Goal: Task Accomplishment & Management: Manage account settings

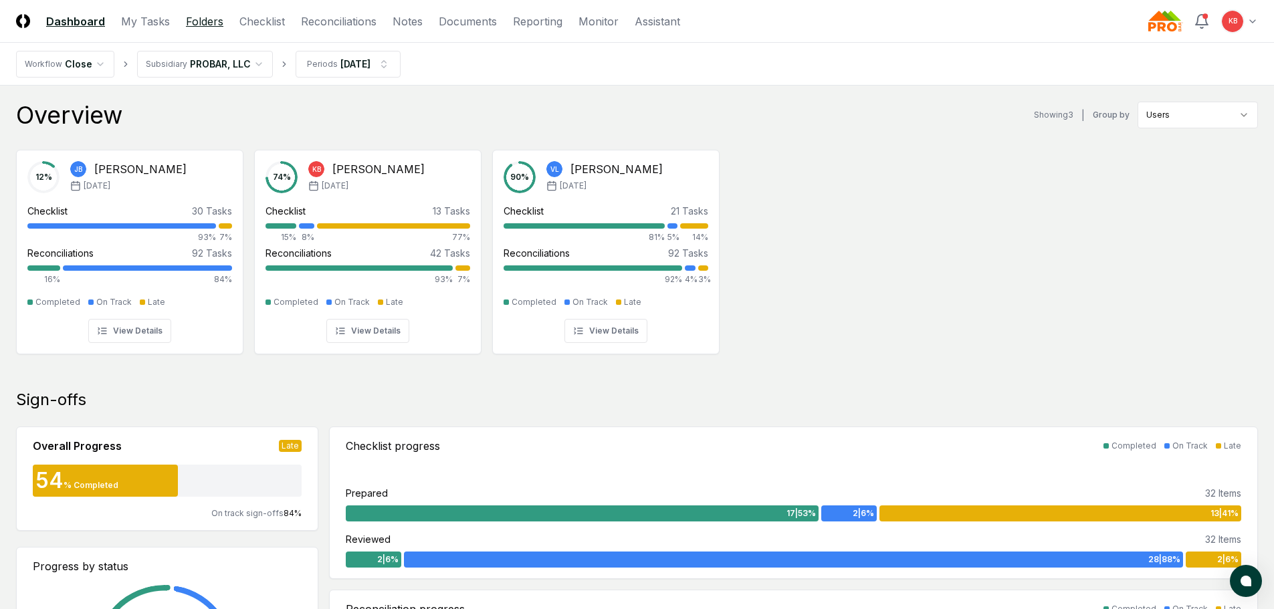
click at [211, 20] on link "Folders" at bounding box center [204, 21] width 37 height 16
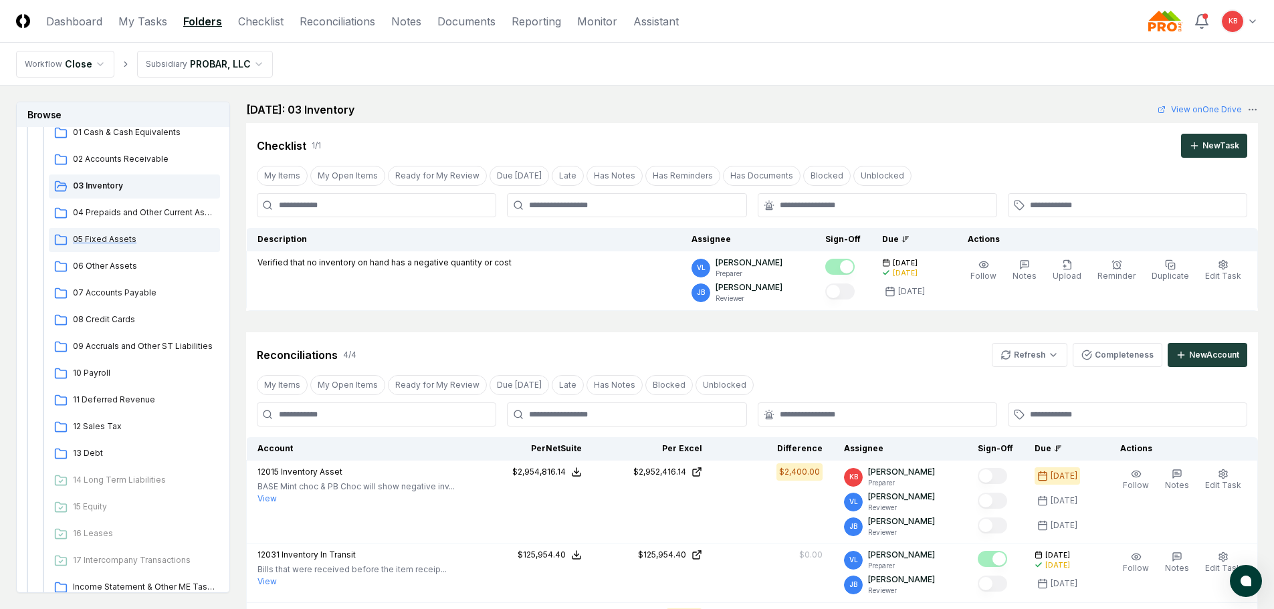
scroll to position [245, 0]
click at [152, 346] on span "09 Accruals and Other ST Liabilities" at bounding box center [144, 346] width 142 height 12
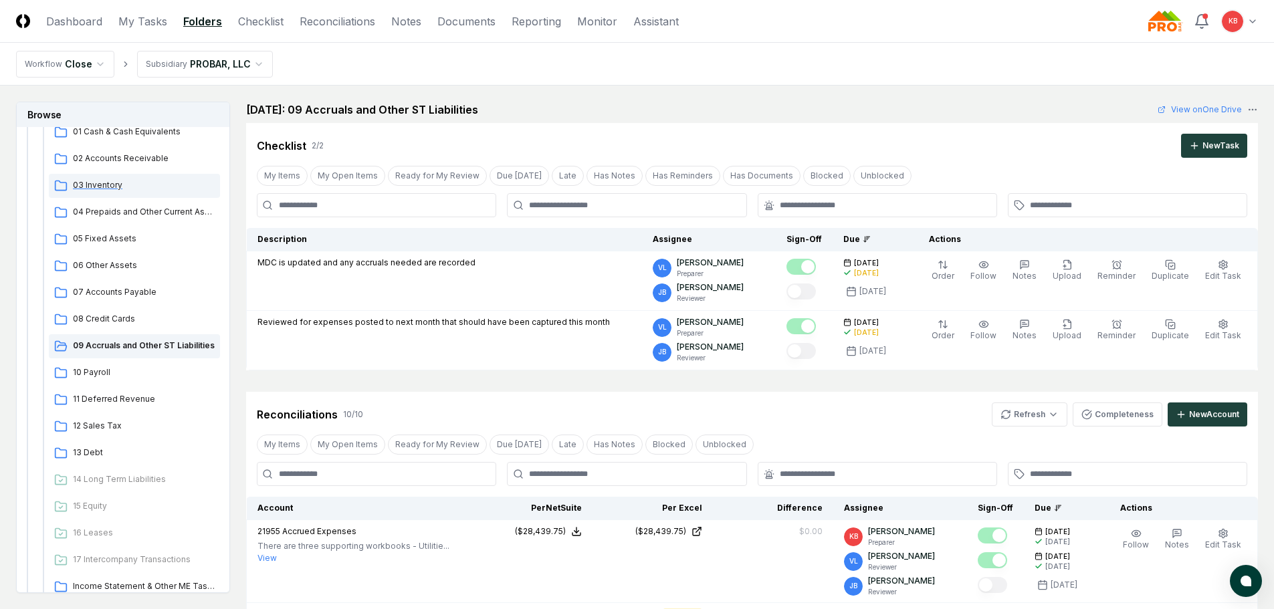
scroll to position [201, 0]
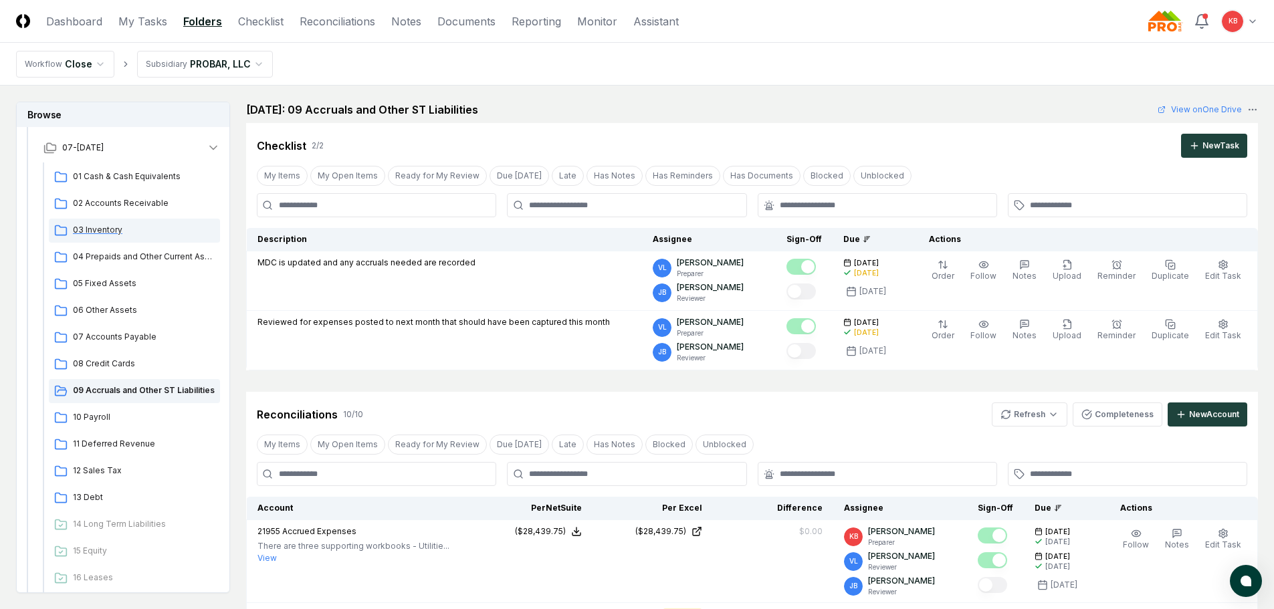
click at [112, 230] on span "03 Inventory" at bounding box center [144, 230] width 142 height 12
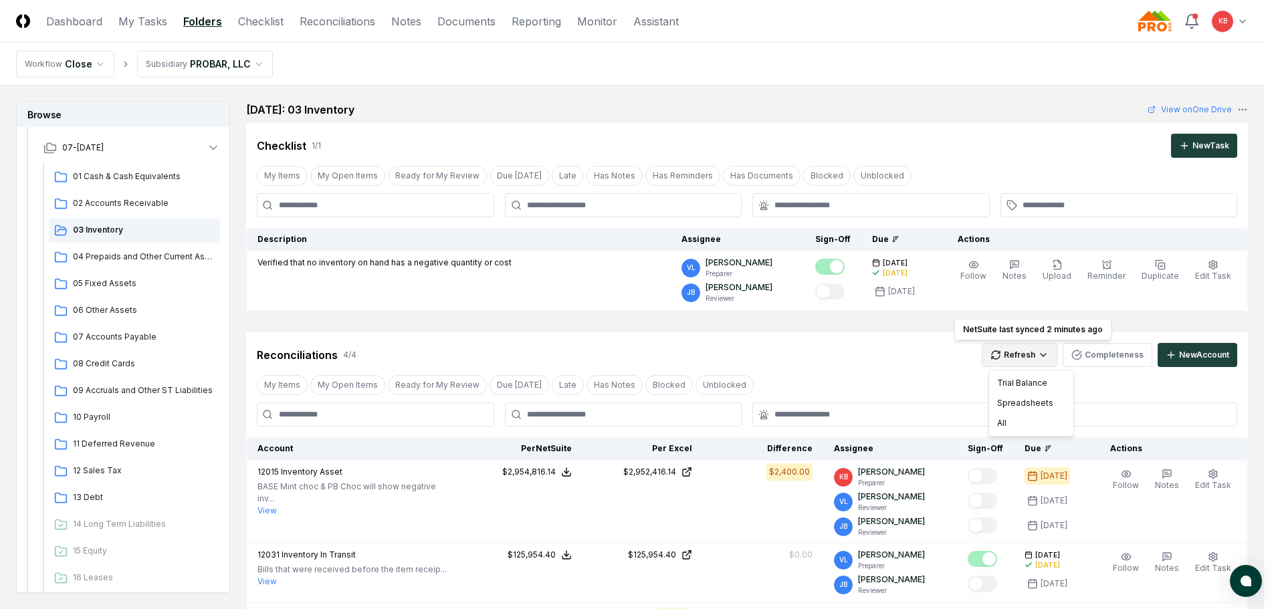
click at [1053, 353] on html "CloseCore Dashboard My Tasks Folders Checklist Reconciliations Notes Documents …" at bounding box center [637, 566] width 1274 height 1133
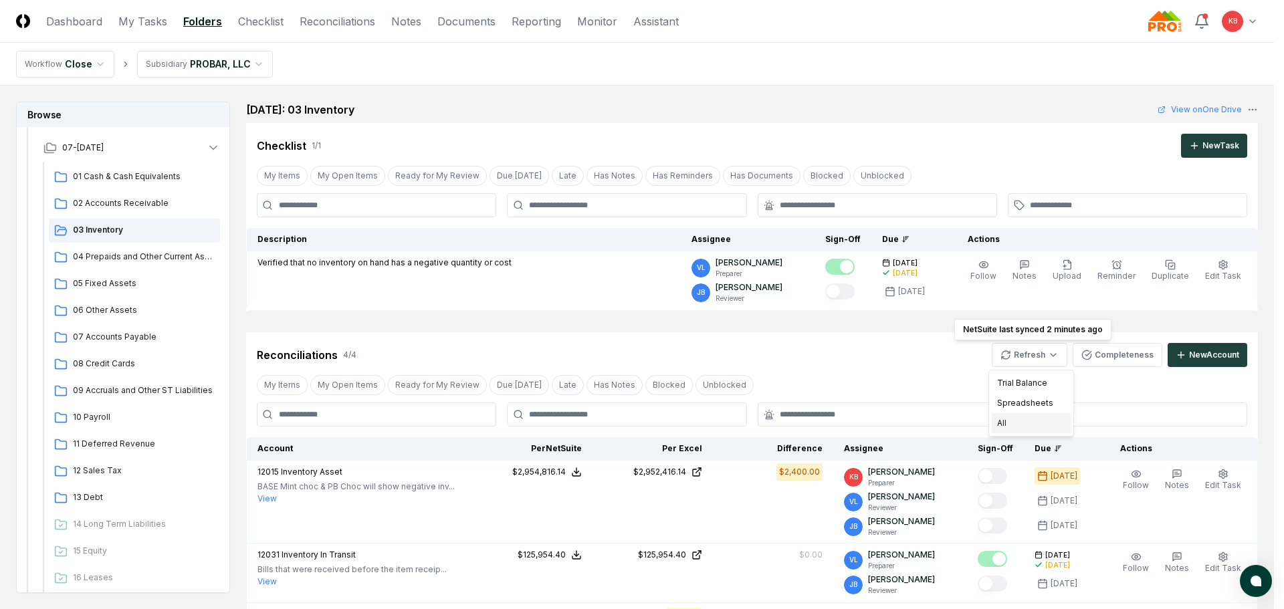
click at [1032, 422] on div "All" at bounding box center [1031, 423] width 79 height 20
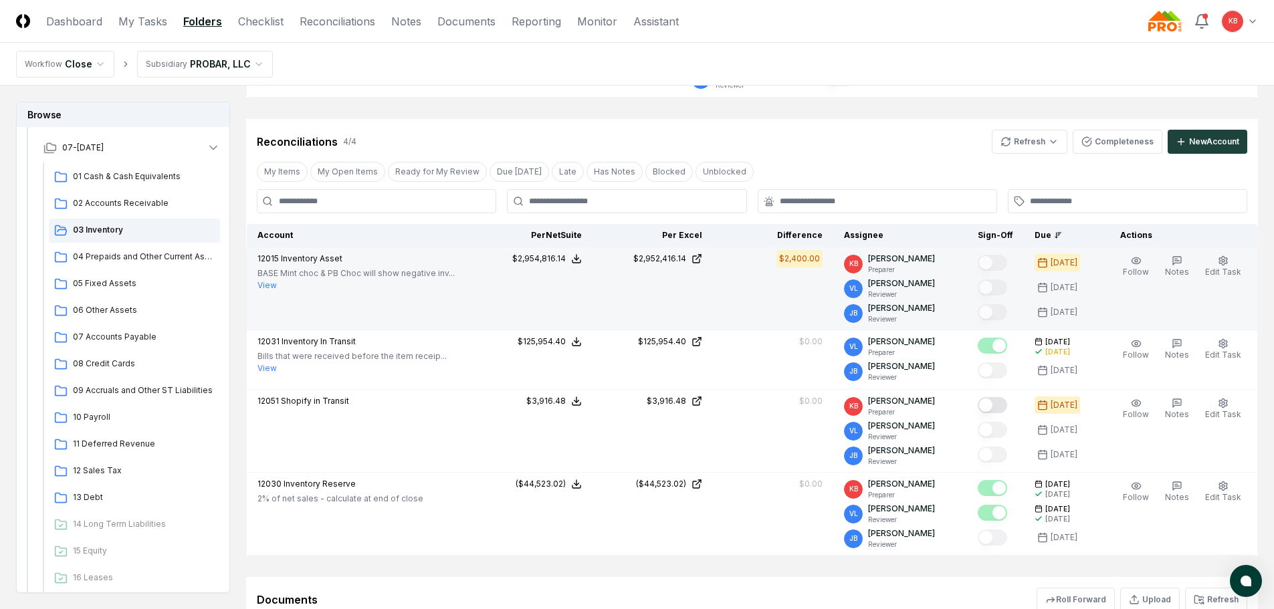
scroll to position [223, 0]
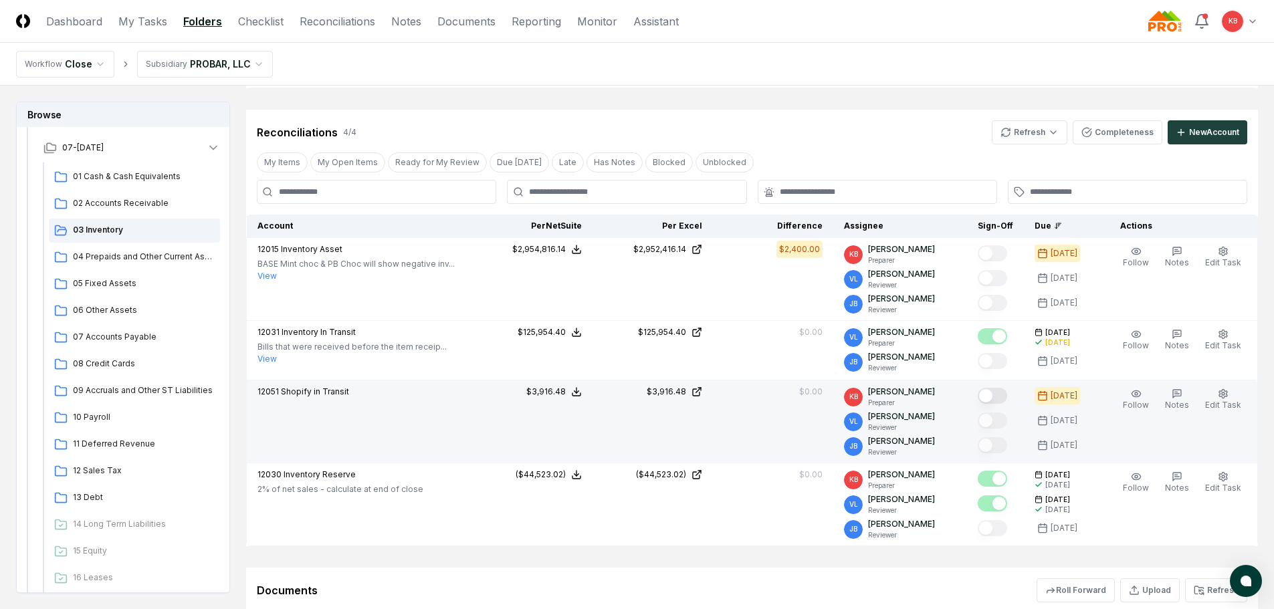
click at [996, 395] on button "Mark complete" at bounding box center [992, 396] width 29 height 16
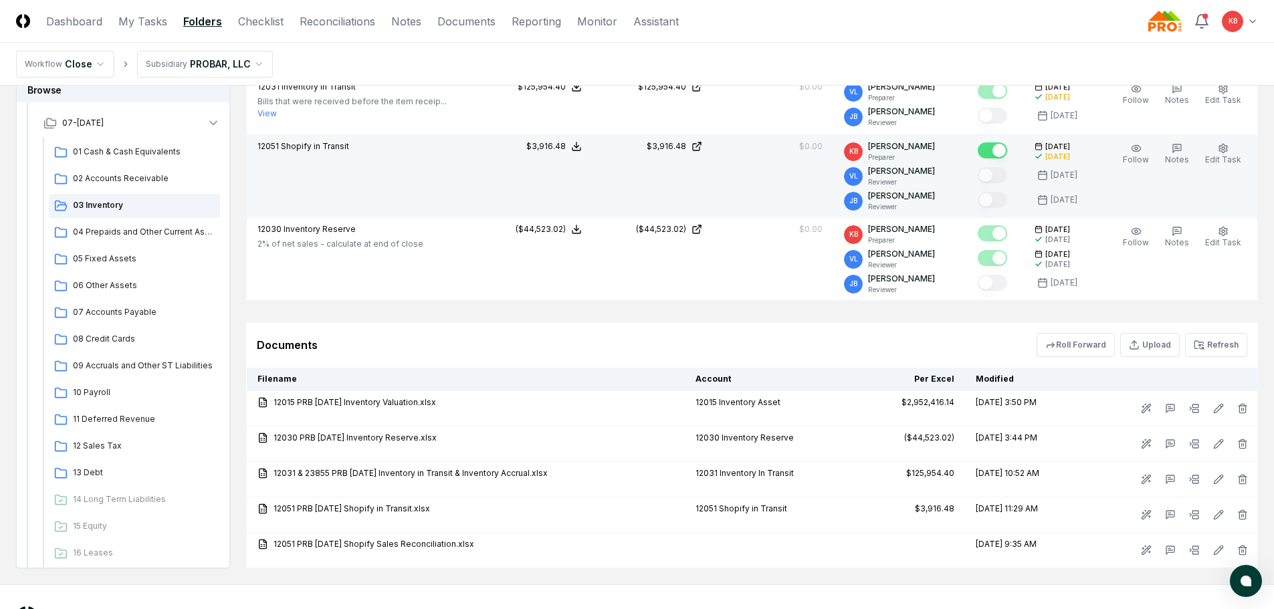
scroll to position [490, 0]
